Goal: Check status: Check status

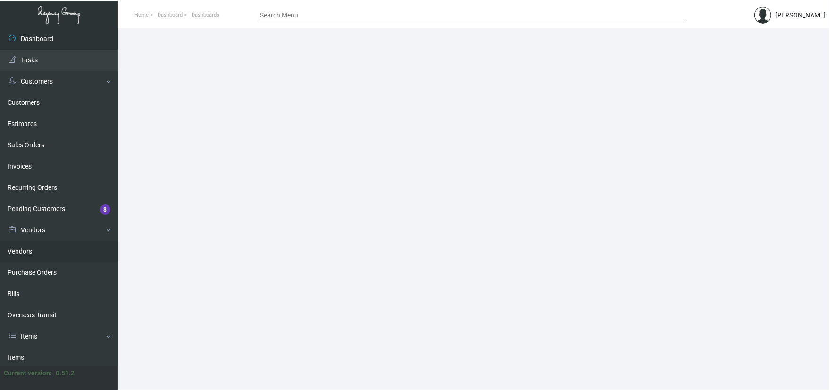
drag, startPoint x: 44, startPoint y: 278, endPoint x: 77, endPoint y: 248, distance: 44.8
click at [44, 278] on link "Purchase Orders" at bounding box center [59, 272] width 118 height 21
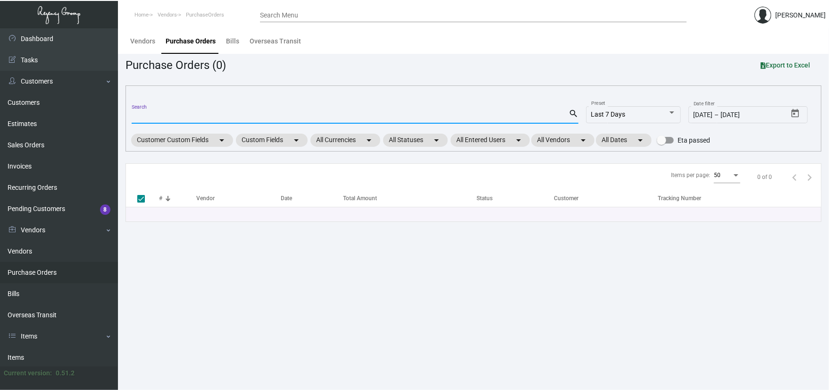
click at [159, 114] on input "Search" at bounding box center [350, 117] width 437 height 8
type input "9908"
checkbox input "false"
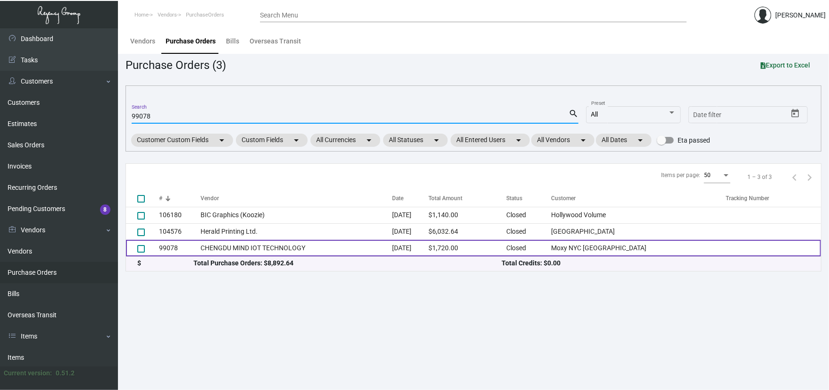
type input "99078"
click at [253, 253] on td "CHENGDU MIND IOT TECHNOLOGY" at bounding box center [297, 248] width 192 height 17
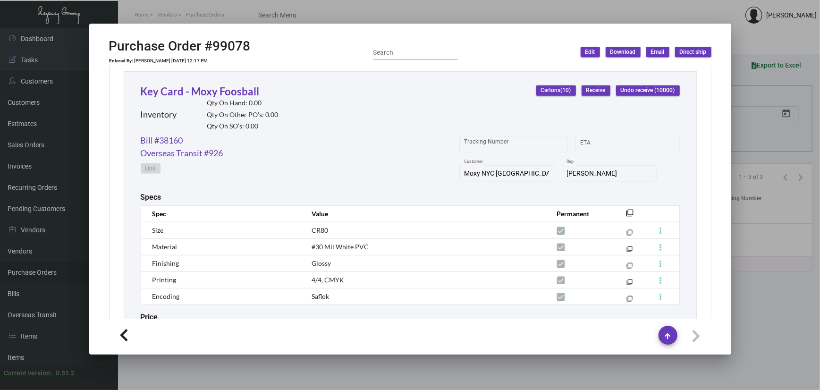
scroll to position [432, 0]
